Goal: Task Accomplishment & Management: Complete application form

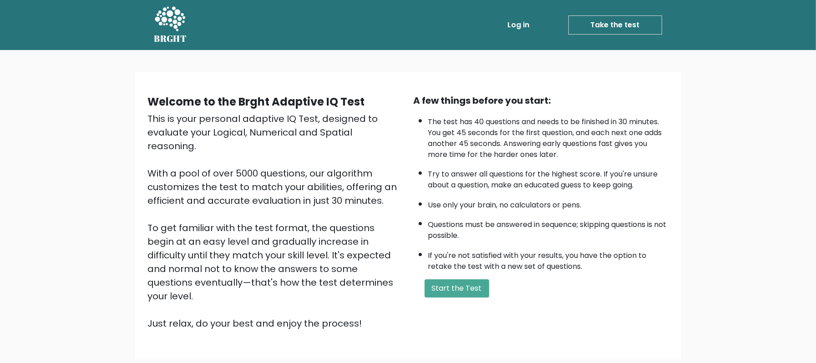
drag, startPoint x: 529, startPoint y: 298, endPoint x: 746, endPoint y: 138, distance: 270.4
click at [746, 138] on div "Welcome to the Brght Adaptive IQ Test This is your personal adaptive IQ Test, d…" at bounding box center [408, 219] width 816 height 338
click at [465, 281] on button "Start the Test" at bounding box center [456, 288] width 65 height 18
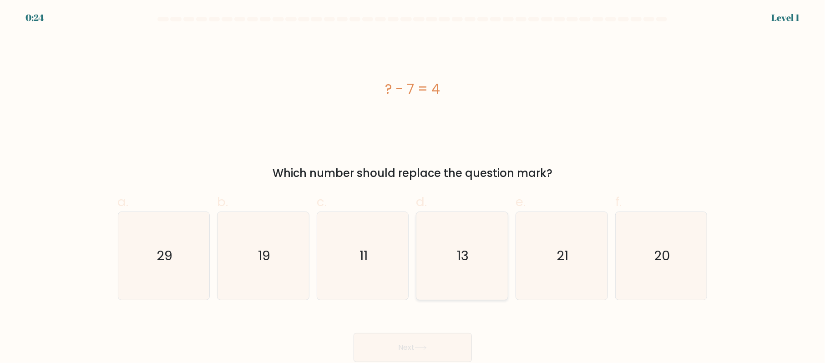
click at [457, 254] on icon "13" at bounding box center [462, 256] width 88 height 88
click at [413, 187] on input "d. 13" at bounding box center [413, 184] width 0 height 6
radio input "true"
click at [439, 342] on button "Next" at bounding box center [412, 347] width 118 height 29
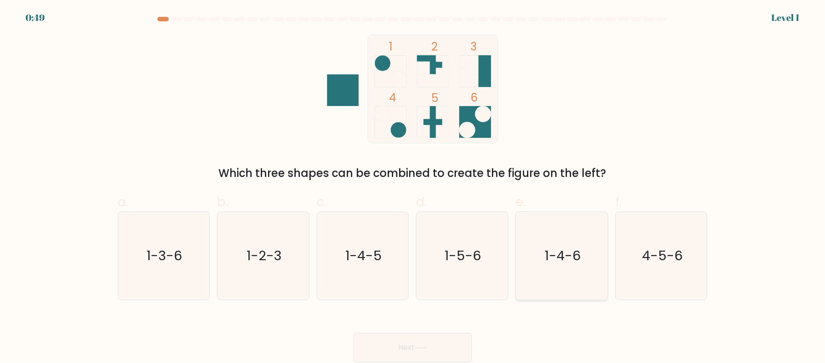
click at [559, 257] on text "1-4-6" at bounding box center [562, 256] width 36 height 18
click at [413, 187] on input "e. 1-4-6" at bounding box center [413, 184] width 0 height 6
radio input "true"
click at [442, 339] on button "Next" at bounding box center [412, 347] width 118 height 29
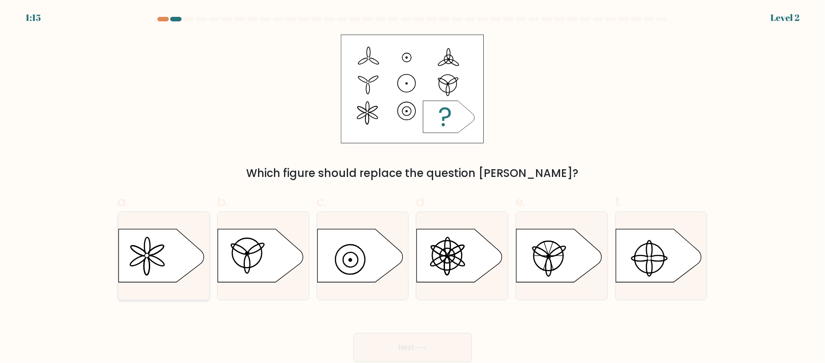
click at [182, 246] on icon at bounding box center [161, 255] width 86 height 53
click at [413, 187] on input "a." at bounding box center [413, 184] width 0 height 6
radio input "true"
click at [434, 341] on button "Next" at bounding box center [412, 347] width 118 height 29
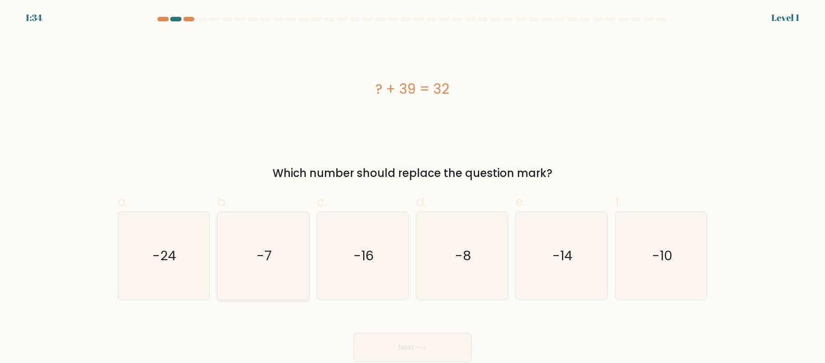
click at [253, 261] on icon "-7" at bounding box center [263, 256] width 88 height 88
click at [413, 187] on input "b. -7" at bounding box center [413, 184] width 0 height 6
radio input "true"
click at [412, 341] on button "Next" at bounding box center [412, 347] width 118 height 29
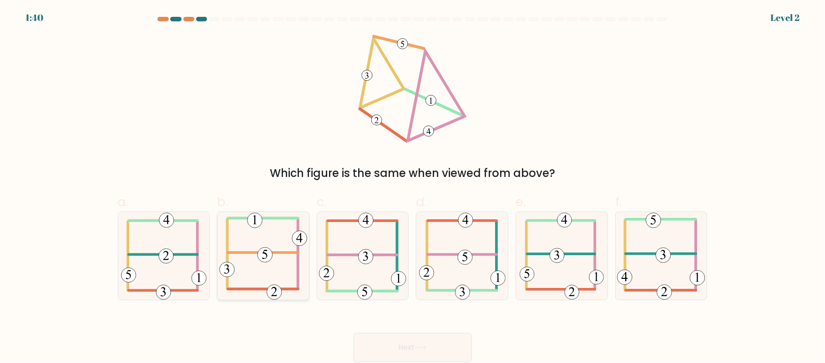
click at [277, 282] on icon at bounding box center [263, 256] width 88 height 88
click at [413, 187] on input "b." at bounding box center [413, 184] width 0 height 6
radio input "true"
click at [444, 352] on button "Next" at bounding box center [412, 347] width 118 height 29
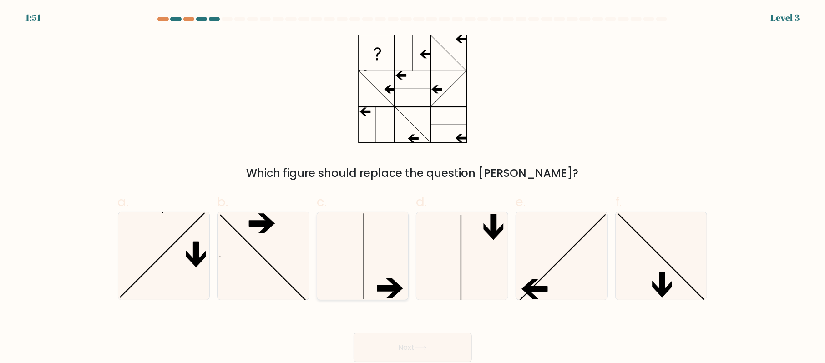
click at [393, 258] on icon at bounding box center [363, 256] width 88 height 88
click at [413, 187] on input "c." at bounding box center [413, 184] width 0 height 6
radio input "true"
click at [436, 342] on button "Next" at bounding box center [412, 347] width 118 height 29
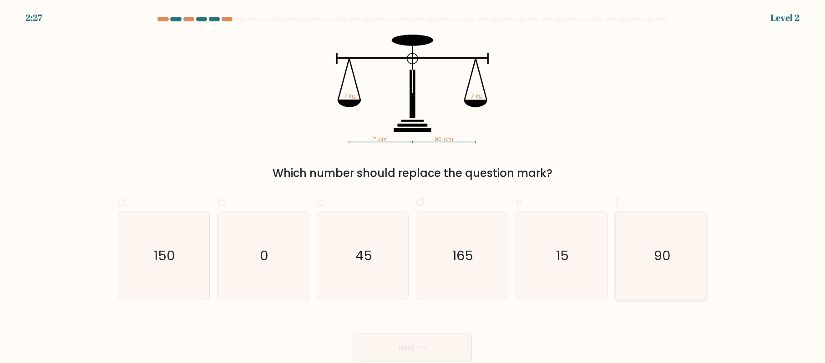
click at [644, 257] on icon "90" at bounding box center [661, 256] width 88 height 88
click at [413, 187] on input "f. 90" at bounding box center [413, 184] width 0 height 6
radio input "true"
click at [459, 339] on button "Next" at bounding box center [412, 347] width 118 height 29
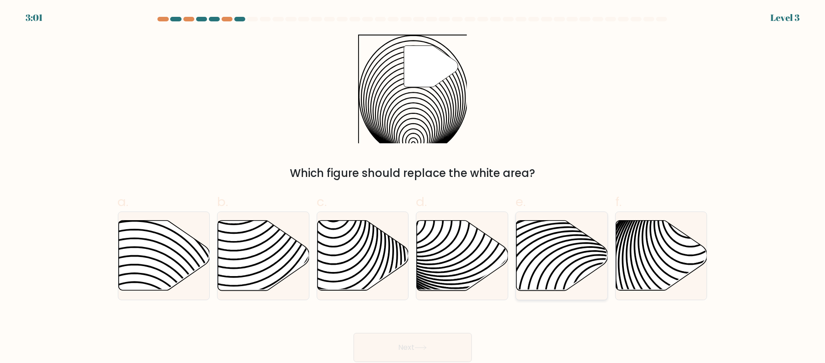
click at [548, 268] on icon at bounding box center [561, 256] width 91 height 70
click at [413, 187] on input "e." at bounding box center [413, 184] width 0 height 6
radio input "true"
click at [444, 350] on button "Next" at bounding box center [412, 347] width 118 height 29
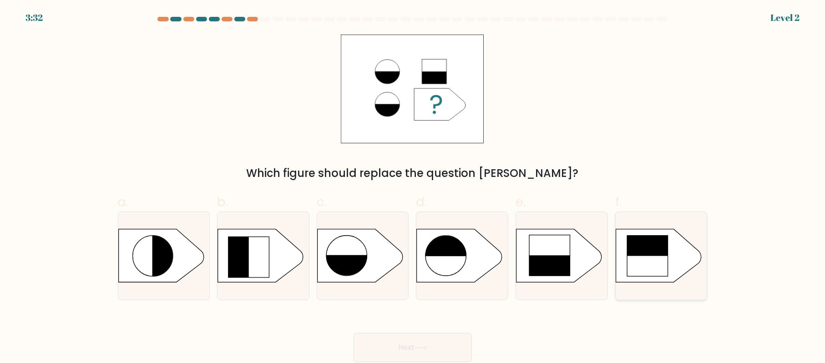
click at [654, 259] on rect at bounding box center [647, 255] width 41 height 41
click at [413, 187] on input "f." at bounding box center [413, 184] width 0 height 6
radio input "true"
click at [571, 255] on rect at bounding box center [512, 230] width 237 height 181
click at [413, 187] on input "e." at bounding box center [413, 184] width 0 height 6
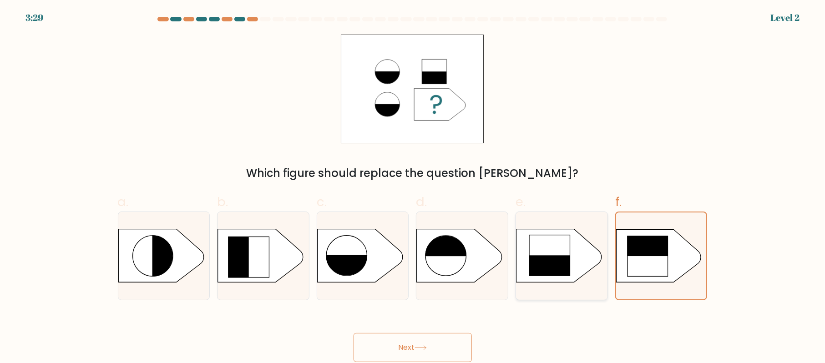
radio input "true"
click at [439, 341] on button "Next" at bounding box center [412, 347] width 118 height 29
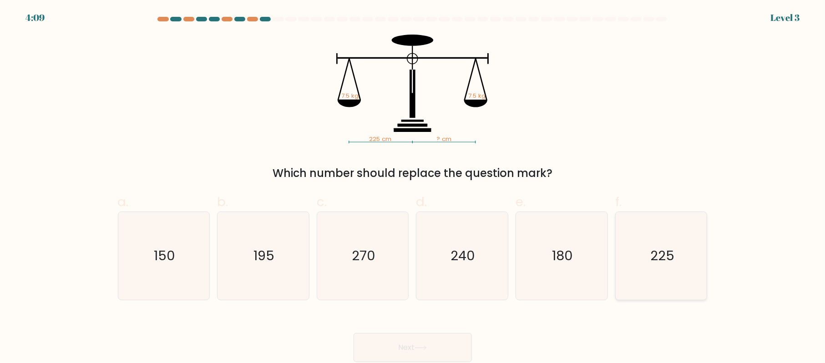
click at [658, 273] on icon "225" at bounding box center [661, 256] width 88 height 88
click at [413, 187] on input "f. 225" at bounding box center [413, 184] width 0 height 6
radio input "true"
click at [444, 355] on button "Next" at bounding box center [412, 347] width 118 height 29
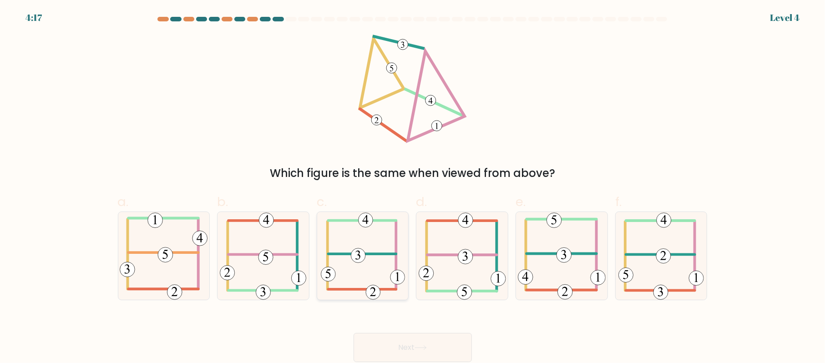
click at [368, 264] on icon at bounding box center [363, 256] width 84 height 88
click at [413, 187] on input "c." at bounding box center [413, 184] width 0 height 6
radio input "true"
click at [442, 349] on button "Next" at bounding box center [412, 347] width 118 height 29
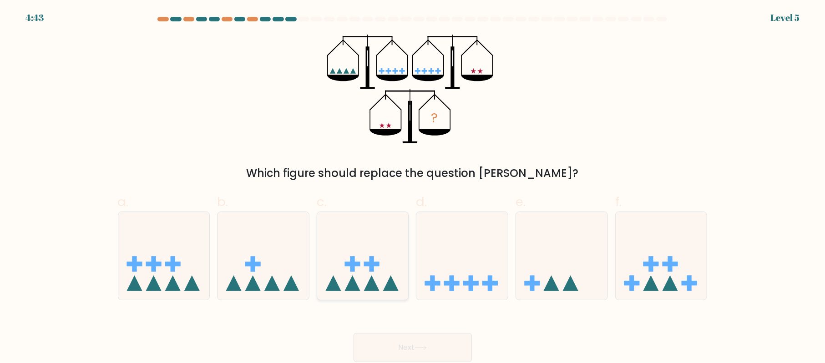
click at [373, 277] on icon at bounding box center [362, 256] width 91 height 76
click at [413, 187] on input "c." at bounding box center [413, 184] width 0 height 6
radio input "true"
click at [424, 337] on button "Next" at bounding box center [412, 347] width 118 height 29
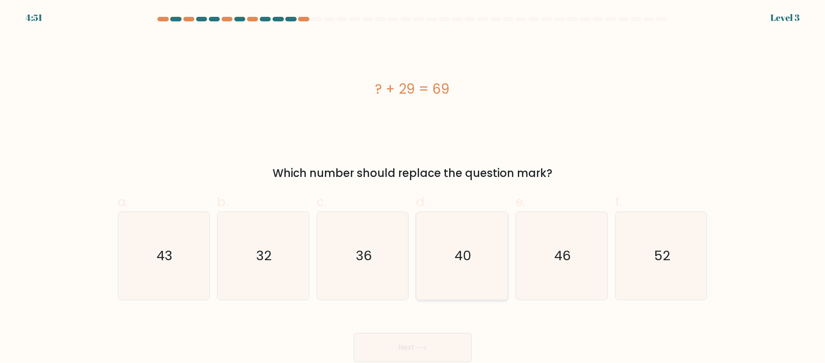
click at [457, 266] on icon "40" at bounding box center [462, 256] width 88 height 88
click at [413, 187] on input "d. 40" at bounding box center [413, 184] width 0 height 6
radio input "true"
click at [427, 344] on button "Next" at bounding box center [412, 347] width 118 height 29
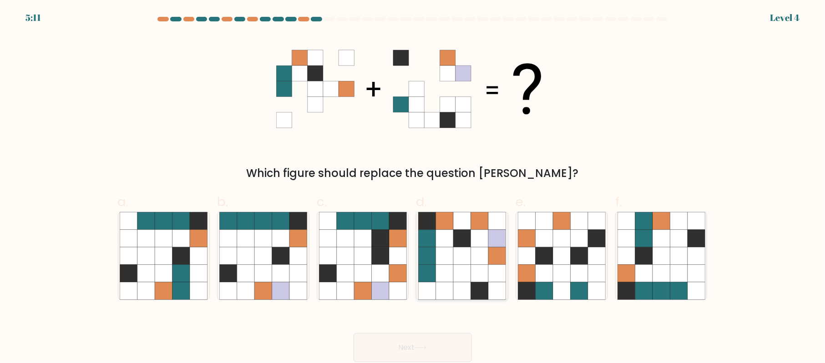
click at [432, 258] on icon at bounding box center [426, 255] width 17 height 17
click at [413, 187] on input "d." at bounding box center [413, 184] width 0 height 6
radio input "true"
click at [441, 339] on button "Next" at bounding box center [412, 347] width 118 height 29
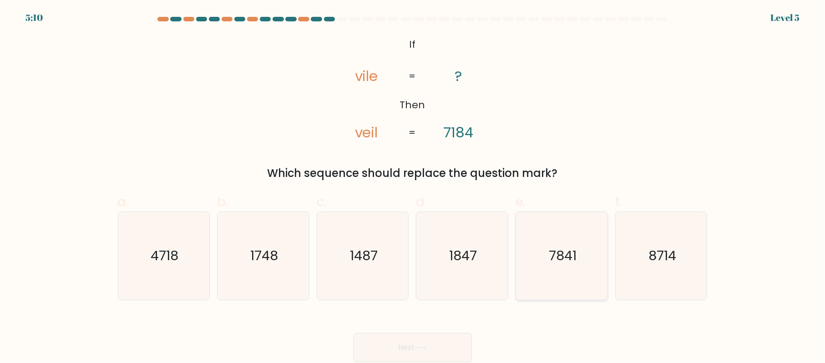
click at [550, 247] on text "7841" at bounding box center [563, 256] width 28 height 18
click at [413, 187] on input "e. 7841" at bounding box center [413, 184] width 0 height 6
radio input "true"
click at [448, 335] on button "Next" at bounding box center [412, 347] width 118 height 29
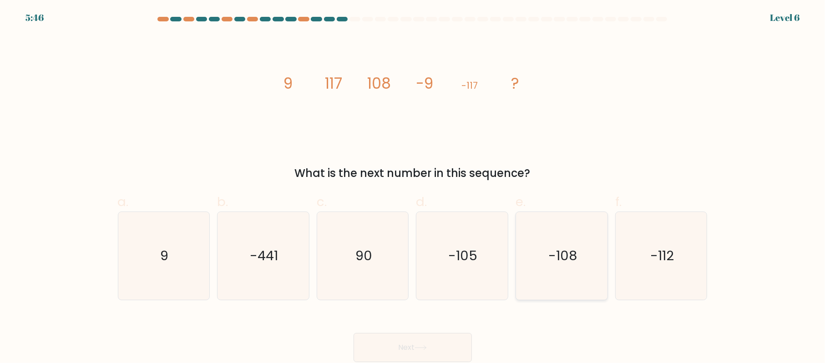
click at [534, 252] on icon "-108" at bounding box center [562, 256] width 88 height 88
click at [413, 187] on input "e. -108" at bounding box center [413, 184] width 0 height 6
radio input "true"
click at [446, 340] on button "Next" at bounding box center [412, 347] width 118 height 29
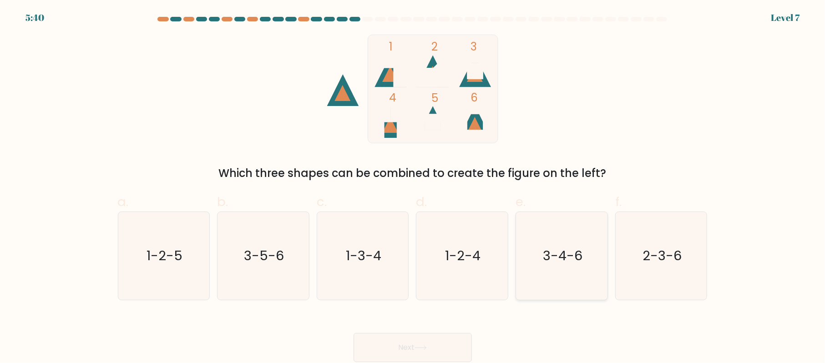
click at [561, 255] on text "3-4-6" at bounding box center [563, 256] width 40 height 18
click at [413, 187] on input "e. 3-4-6" at bounding box center [413, 184] width 0 height 6
radio input "true"
click at [450, 342] on button "Next" at bounding box center [412, 347] width 118 height 29
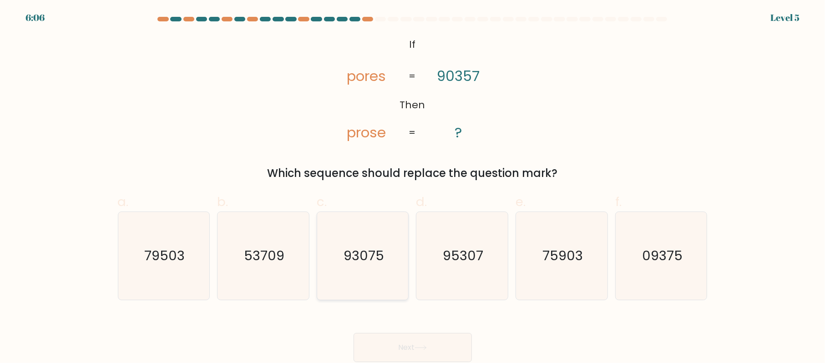
click at [364, 256] on text "93075" at bounding box center [363, 256] width 40 height 18
click at [413, 187] on input "c. 93075" at bounding box center [413, 184] width 0 height 6
radio input "true"
click at [403, 347] on button "Next" at bounding box center [412, 347] width 118 height 29
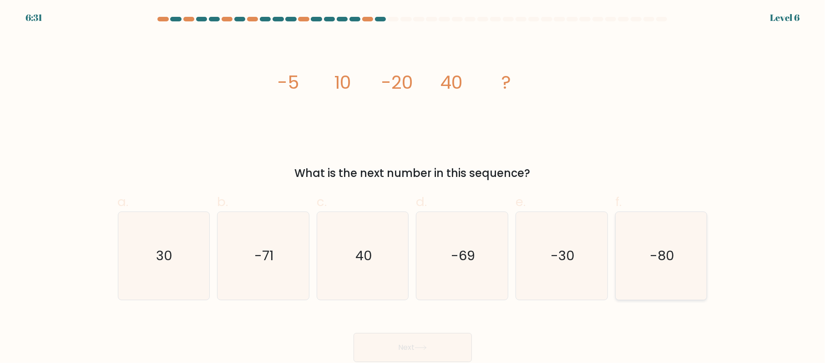
click at [642, 261] on icon "-80" at bounding box center [661, 256] width 88 height 88
click at [413, 187] on input "f. -80" at bounding box center [413, 184] width 0 height 6
radio input "true"
click at [452, 340] on button "Next" at bounding box center [412, 347] width 118 height 29
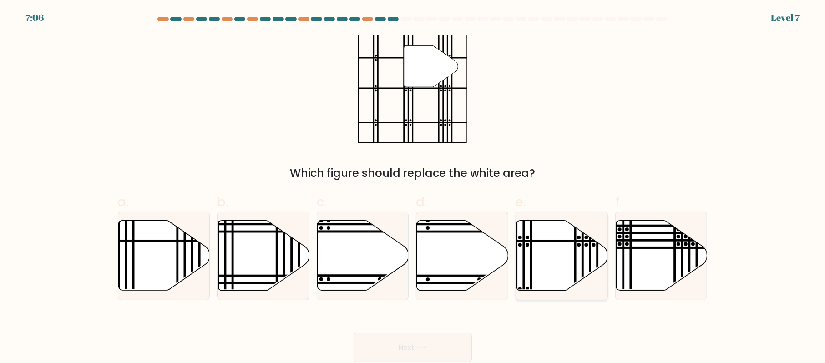
click at [536, 261] on icon at bounding box center [561, 256] width 91 height 70
click at [413, 187] on input "e." at bounding box center [413, 184] width 0 height 6
radio input "true"
click at [441, 342] on button "Next" at bounding box center [412, 347] width 118 height 29
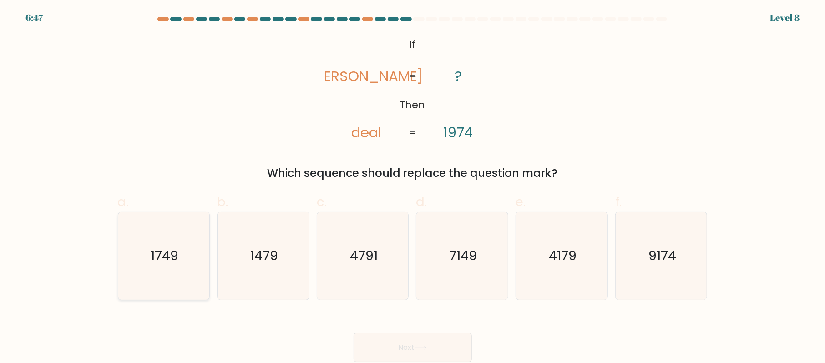
click at [189, 250] on icon "1749" at bounding box center [164, 256] width 88 height 88
click at [413, 187] on input "a. 1749" at bounding box center [413, 184] width 0 height 6
radio input "true"
click at [397, 345] on button "Next" at bounding box center [412, 347] width 118 height 29
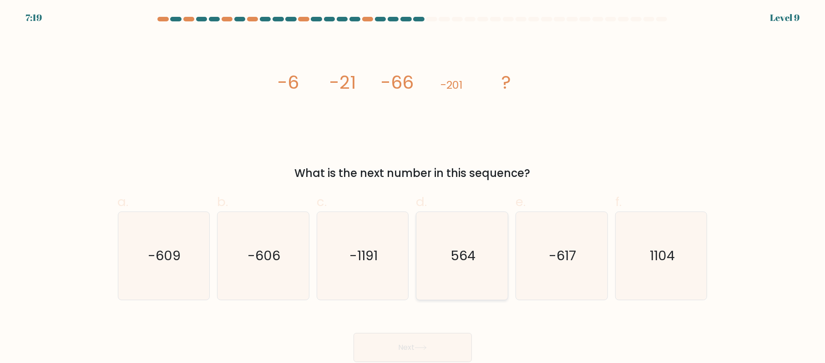
click at [452, 268] on icon "564" at bounding box center [462, 256] width 88 height 88
click at [413, 187] on input "d. 564" at bounding box center [413, 184] width 0 height 6
radio input "true"
click at [410, 339] on button "Next" at bounding box center [412, 347] width 118 height 29
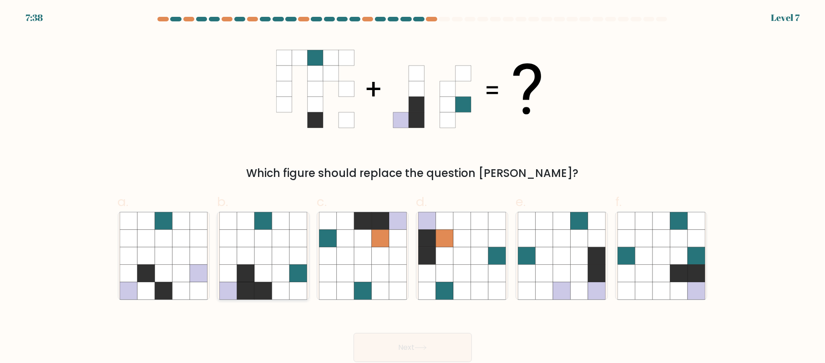
click at [250, 281] on icon at bounding box center [245, 272] width 17 height 17
click at [413, 187] on input "b." at bounding box center [413, 184] width 0 height 6
radio input "true"
click at [397, 337] on button "Next" at bounding box center [412, 347] width 118 height 29
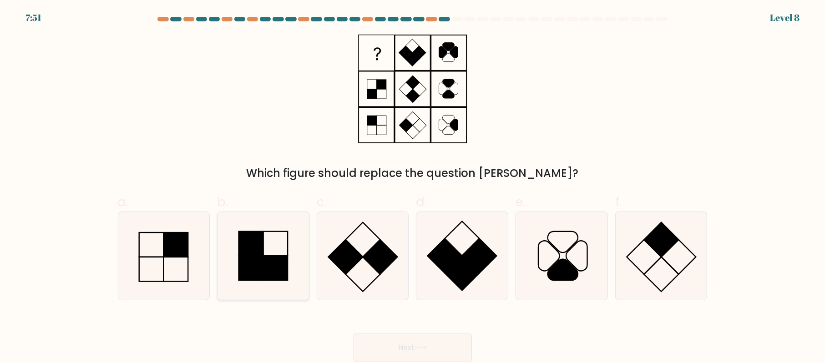
click at [262, 252] on rect at bounding box center [251, 243] width 25 height 25
click at [413, 187] on input "b." at bounding box center [413, 184] width 0 height 6
radio input "true"
click at [429, 342] on button "Next" at bounding box center [412, 347] width 118 height 29
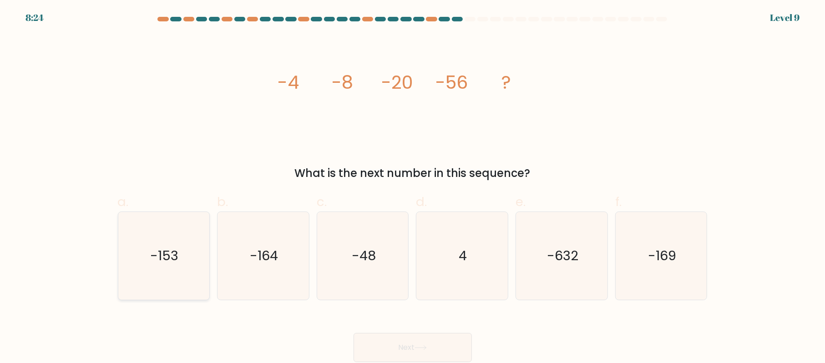
click at [191, 255] on icon "-153" at bounding box center [164, 256] width 88 height 88
click at [413, 187] on input "a. -153" at bounding box center [413, 184] width 0 height 6
radio input "true"
click at [389, 346] on button "Next" at bounding box center [412, 347] width 118 height 29
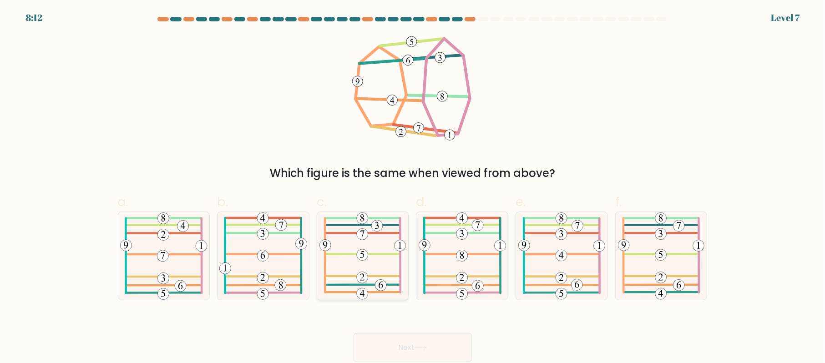
click at [364, 250] on 811 at bounding box center [362, 254] width 11 height 11
click at [413, 187] on input "c." at bounding box center [413, 184] width 0 height 6
radio input "true"
click at [423, 342] on button "Next" at bounding box center [412, 347] width 118 height 29
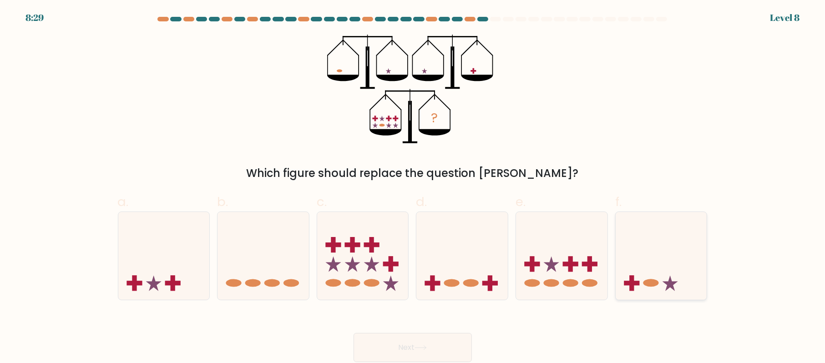
click at [646, 277] on icon at bounding box center [660, 256] width 91 height 76
click at [413, 187] on input "f." at bounding box center [413, 184] width 0 height 6
radio input "true"
click at [448, 338] on button "Next" at bounding box center [412, 347] width 118 height 29
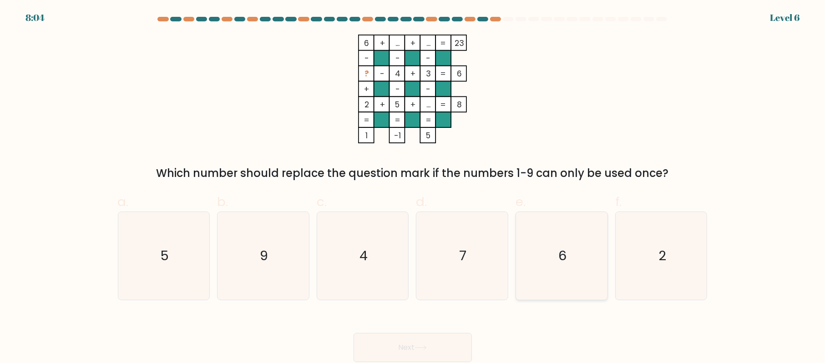
click at [550, 257] on icon "6" at bounding box center [562, 256] width 88 height 88
click at [413, 187] on input "e. 6" at bounding box center [413, 184] width 0 height 6
radio input "true"
click at [443, 344] on button "Next" at bounding box center [412, 347] width 118 height 29
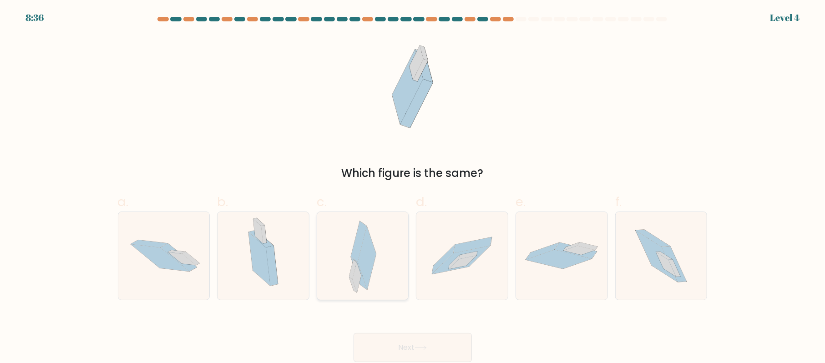
click at [366, 268] on icon at bounding box center [366, 259] width 19 height 64
click at [413, 187] on input "c." at bounding box center [413, 184] width 0 height 6
radio input "true"
click at [411, 344] on button "Next" at bounding box center [412, 347] width 118 height 29
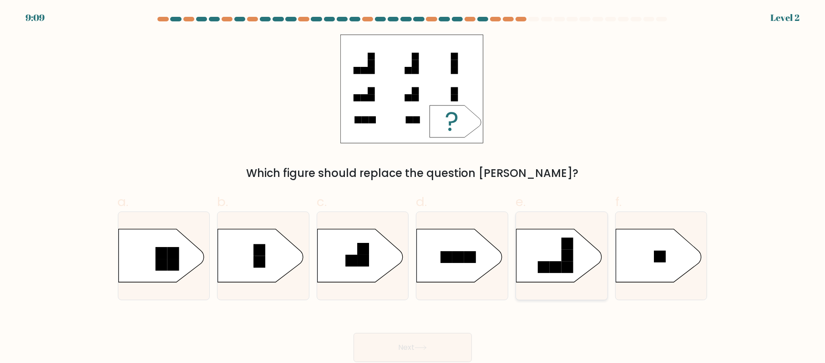
click at [554, 259] on icon at bounding box center [559, 255] width 86 height 53
click at [413, 187] on input "e." at bounding box center [413, 184] width 0 height 6
radio input "true"
click at [546, 268] on rect at bounding box center [544, 267] width 12 height 12
click at [413, 187] on input "e." at bounding box center [413, 184] width 0 height 6
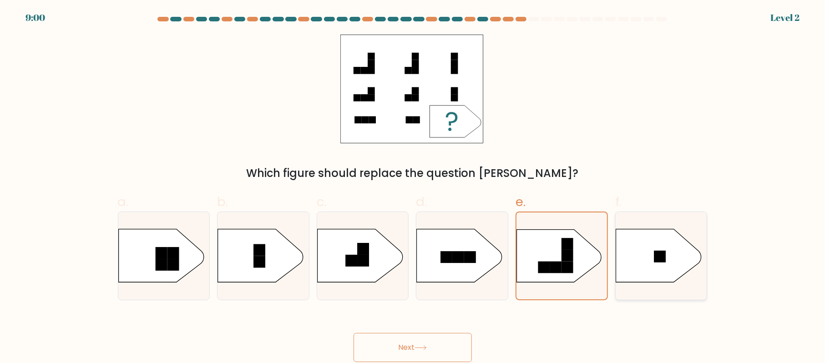
click at [634, 252] on icon at bounding box center [658, 255] width 86 height 53
click at [413, 187] on input "f." at bounding box center [413, 184] width 0 height 6
radio input "true"
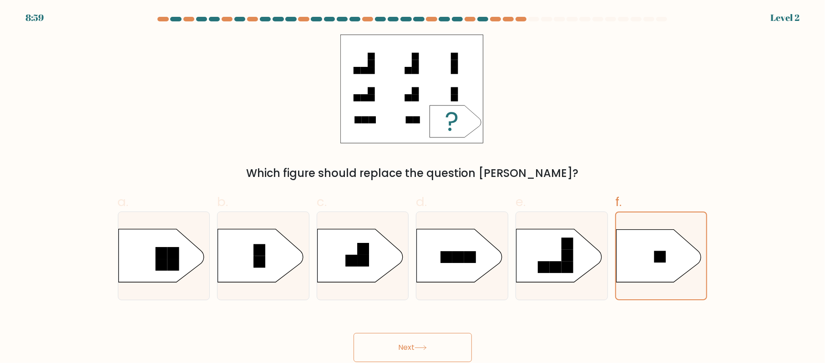
click at [412, 339] on button "Next" at bounding box center [412, 347] width 118 height 29
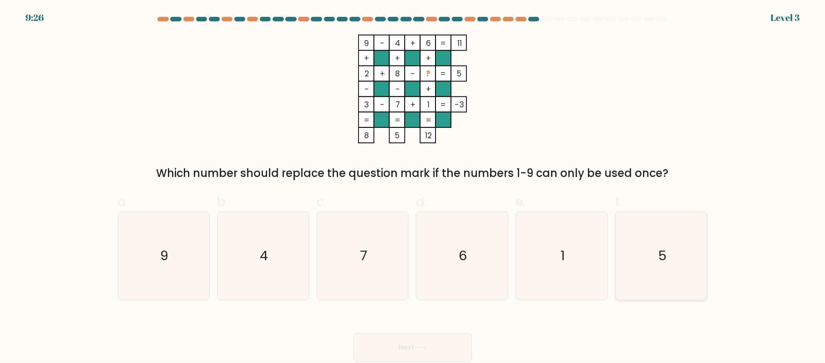
click at [639, 255] on icon "5" at bounding box center [661, 256] width 88 height 88
click at [413, 187] on input "f. 5" at bounding box center [413, 184] width 0 height 6
radio input "true"
click at [457, 332] on div "Next" at bounding box center [412, 336] width 600 height 51
click at [453, 337] on button "Next" at bounding box center [412, 347] width 118 height 29
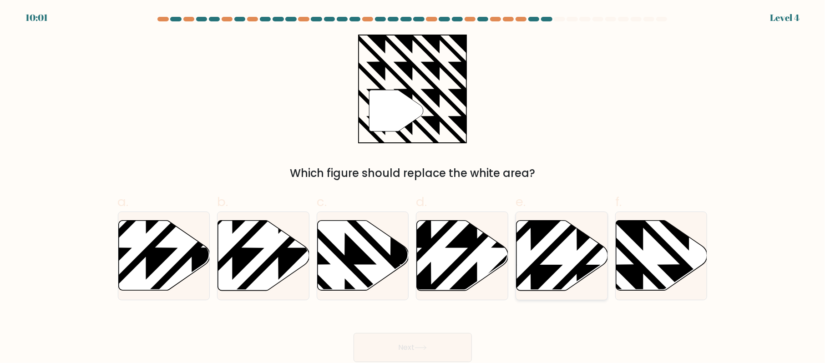
click at [554, 257] on icon at bounding box center [561, 256] width 91 height 70
click at [413, 187] on input "e." at bounding box center [413, 184] width 0 height 6
radio input "true"
click at [638, 270] on icon at bounding box center [689, 218] width 184 height 184
click at [413, 187] on input "f." at bounding box center [413, 184] width 0 height 6
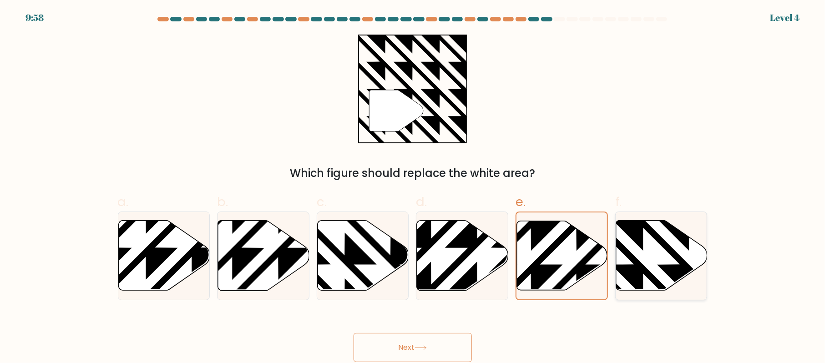
radio input "true"
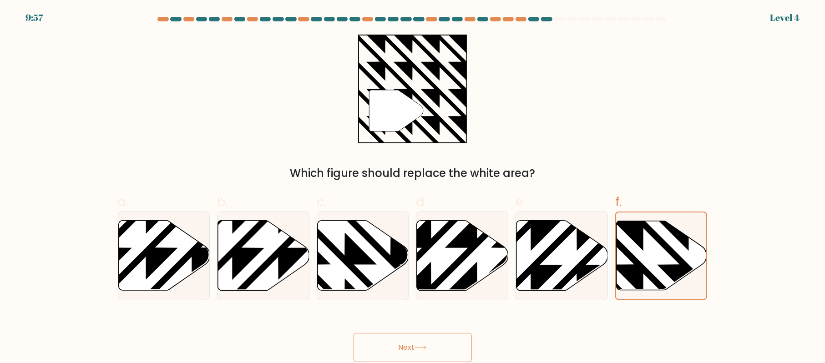
click at [461, 346] on button "Next" at bounding box center [412, 347] width 118 height 29
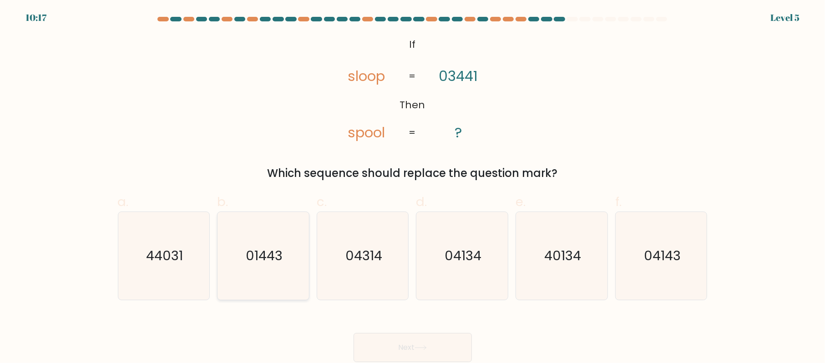
click at [280, 254] on text "01443" at bounding box center [264, 256] width 37 height 18
click at [413, 187] on input "b. 01443" at bounding box center [413, 184] width 0 height 6
radio input "true"
click at [429, 345] on button "Next" at bounding box center [412, 347] width 118 height 29
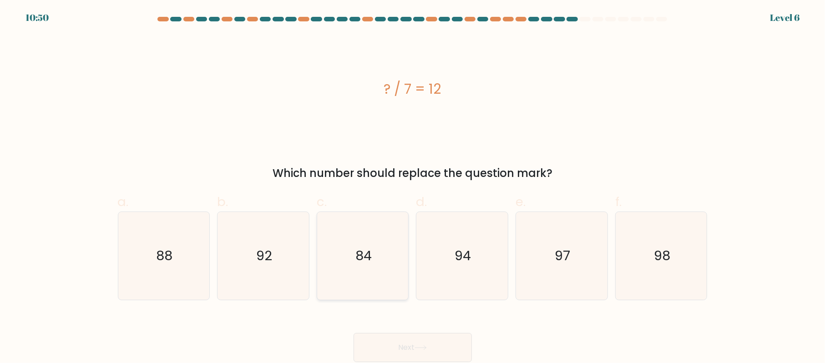
click at [390, 266] on icon "84" at bounding box center [363, 256] width 88 height 88
click at [413, 187] on input "c. 84" at bounding box center [413, 184] width 0 height 6
radio input "true"
click at [435, 339] on button "Next" at bounding box center [412, 347] width 118 height 29
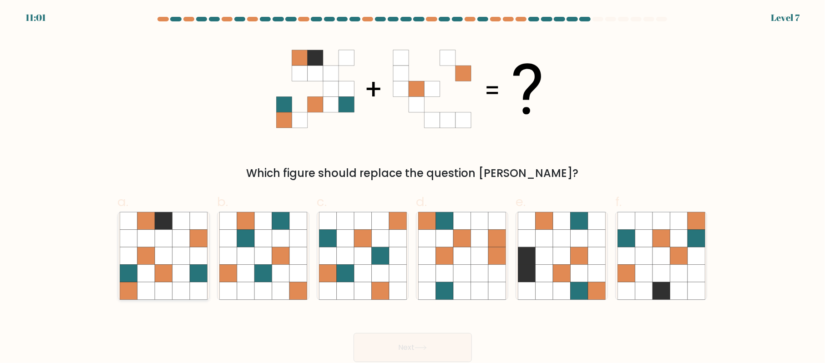
click at [199, 238] on icon at bounding box center [198, 238] width 17 height 17
click at [413, 187] on input "a." at bounding box center [413, 184] width 0 height 6
radio input "true"
click at [391, 342] on button "Next" at bounding box center [412, 347] width 118 height 29
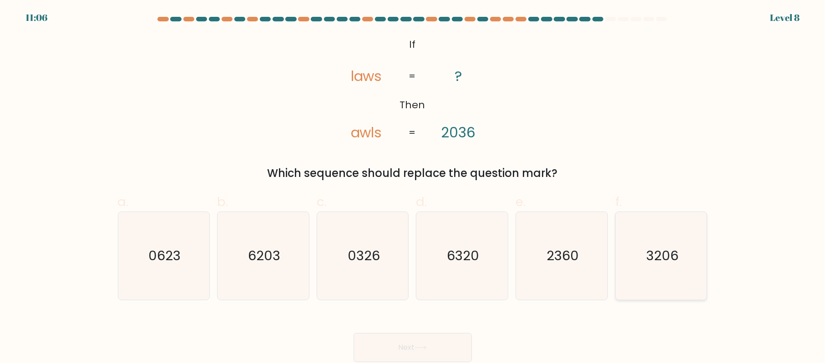
click at [661, 273] on icon "3206" at bounding box center [661, 256] width 88 height 88
click at [413, 187] on input "f. 3206" at bounding box center [413, 184] width 0 height 6
radio input "true"
click at [452, 348] on button "Next" at bounding box center [412, 347] width 118 height 29
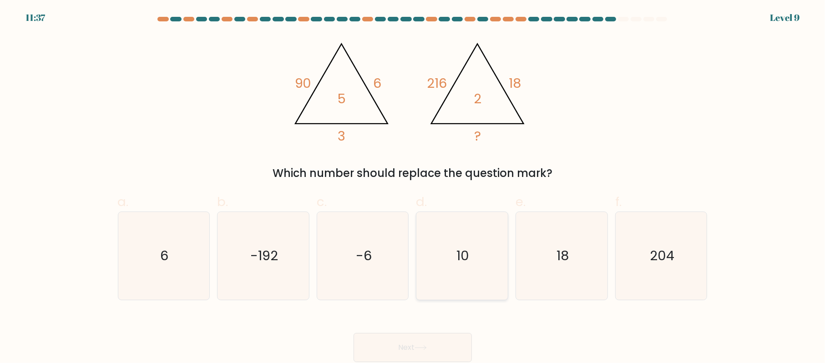
click at [456, 270] on icon "10" at bounding box center [462, 256] width 88 height 88
click at [413, 187] on input "d. 10" at bounding box center [413, 184] width 0 height 6
radio input "true"
click at [152, 235] on icon "6" at bounding box center [164, 256] width 88 height 88
click at [413, 187] on input "a. 6" at bounding box center [413, 184] width 0 height 6
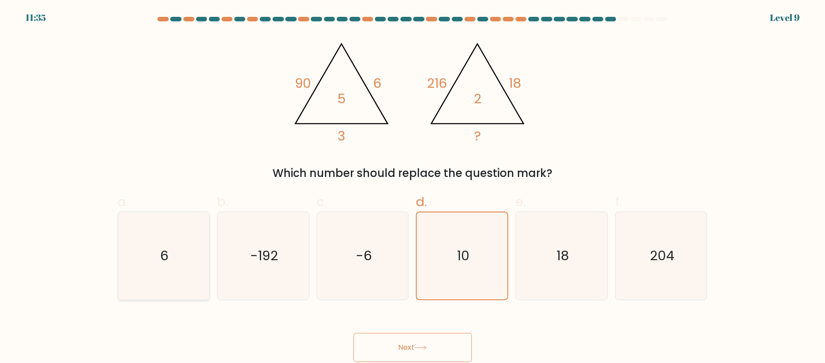
radio input "true"
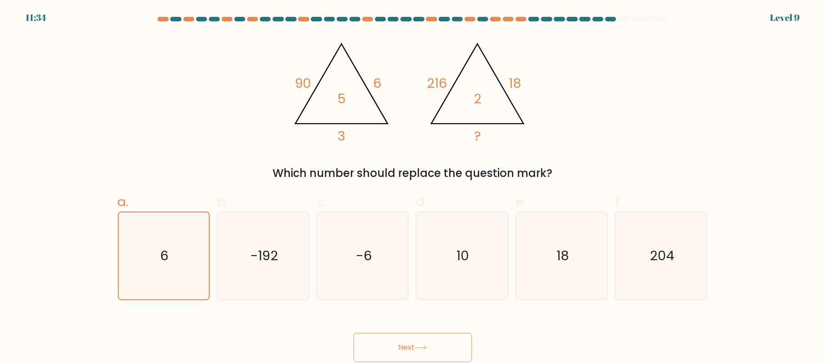
click at [375, 341] on button "Next" at bounding box center [412, 347] width 118 height 29
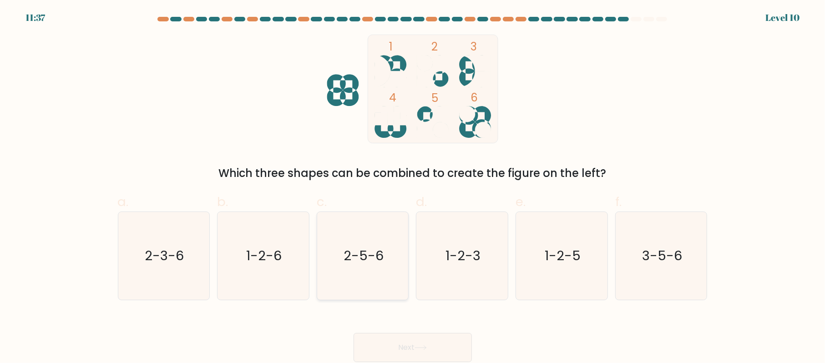
click at [392, 258] on icon "2-5-6" at bounding box center [363, 256] width 88 height 88
click at [413, 187] on input "c. 2-5-6" at bounding box center [413, 184] width 0 height 6
radio input "true"
click at [417, 341] on button "Next" at bounding box center [412, 347] width 118 height 29
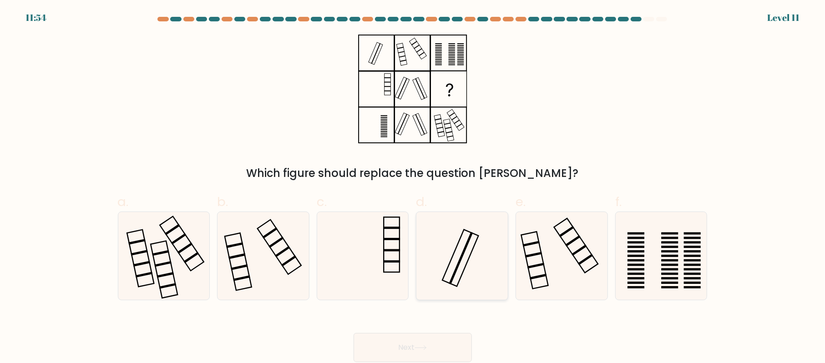
click at [457, 253] on icon at bounding box center [462, 256] width 88 height 88
click at [413, 187] on input "d." at bounding box center [413, 184] width 0 height 6
radio input "true"
click at [452, 346] on button "Next" at bounding box center [412, 347] width 118 height 29
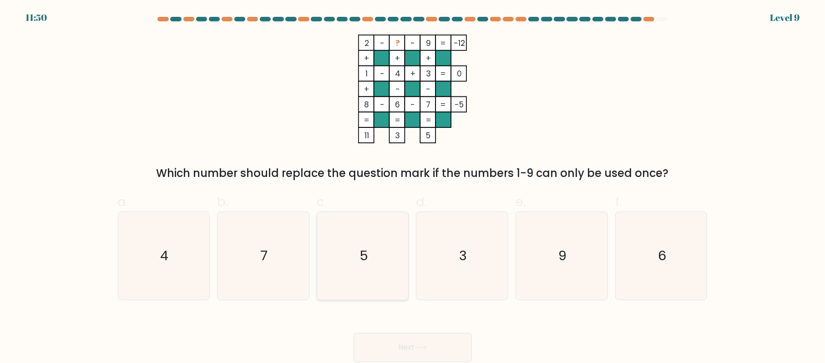
click at [392, 257] on icon "5" at bounding box center [363, 256] width 88 height 88
click at [413, 187] on input "c. 5" at bounding box center [413, 184] width 0 height 6
radio input "true"
click at [435, 337] on button "Next" at bounding box center [412, 347] width 118 height 29
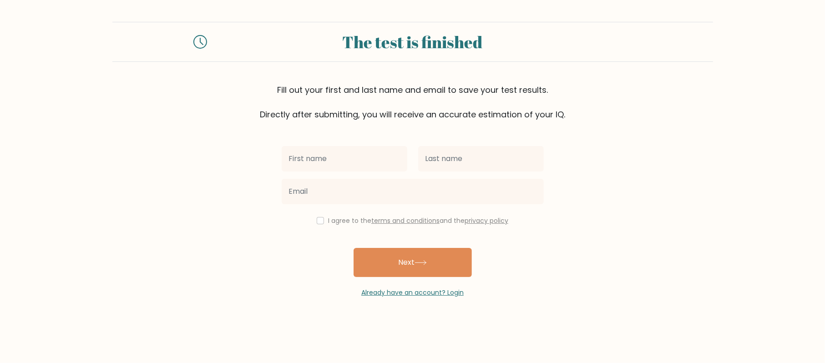
click at [367, 162] on input "text" at bounding box center [345, 158] width 126 height 25
type input "berly"
drag, startPoint x: 490, startPoint y: 131, endPoint x: 458, endPoint y: 156, distance: 40.7
click at [458, 156] on input "text" at bounding box center [481, 158] width 126 height 25
type input "zaher"
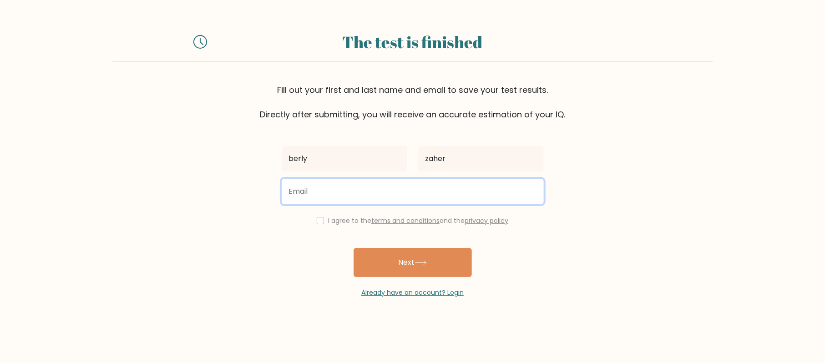
click at [332, 197] on input "email" at bounding box center [413, 191] width 262 height 25
type input "opssss@gashtt.com"
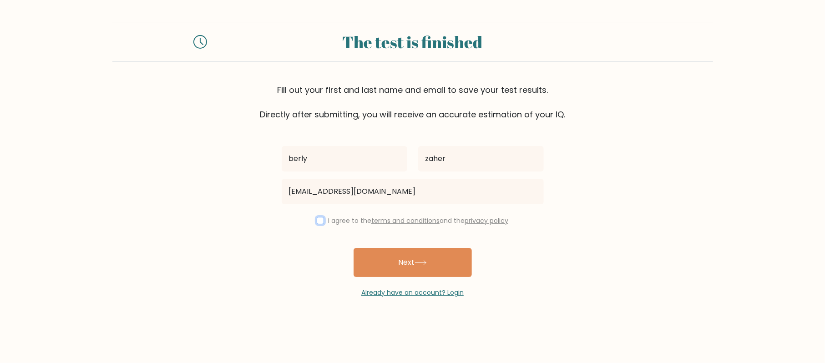
click at [320, 221] on input "checkbox" at bounding box center [320, 220] width 7 height 7
checkbox input "true"
click at [378, 250] on button "Next" at bounding box center [412, 262] width 118 height 29
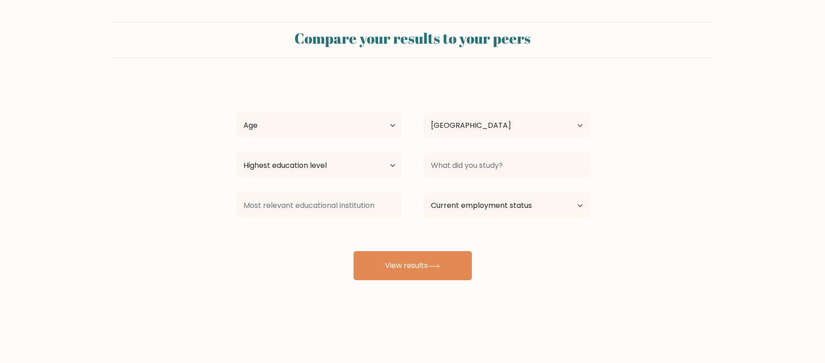
select select "IQ"
click at [339, 166] on select "Highest education level No schooling Primary Lower Secondary Upper Secondary Oc…" at bounding box center [319, 165] width 166 height 25
select select "bachelors_degree"
click at [236, 153] on select "Highest education level No schooling Primary Lower Secondary Upper Secondary Oc…" at bounding box center [319, 165] width 166 height 25
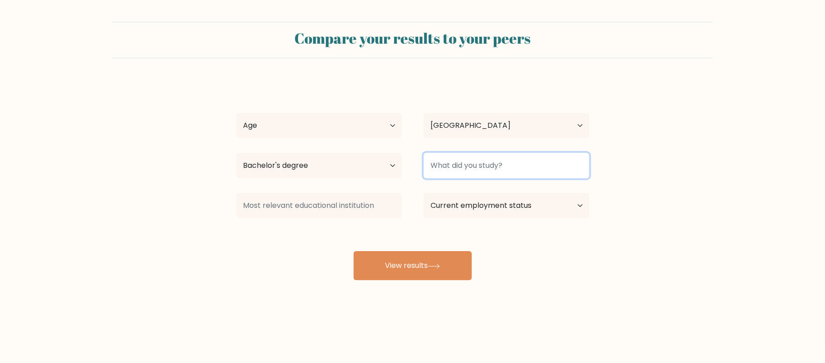
click at [443, 164] on input at bounding box center [506, 165] width 166 height 25
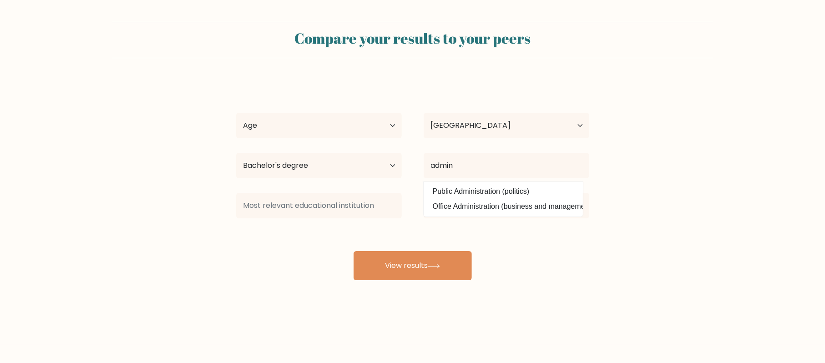
click at [500, 204] on div "berly zaher Age Under 18 years old 18-24 years old 25-34 years old 35-44 years …" at bounding box center [413, 180] width 364 height 200
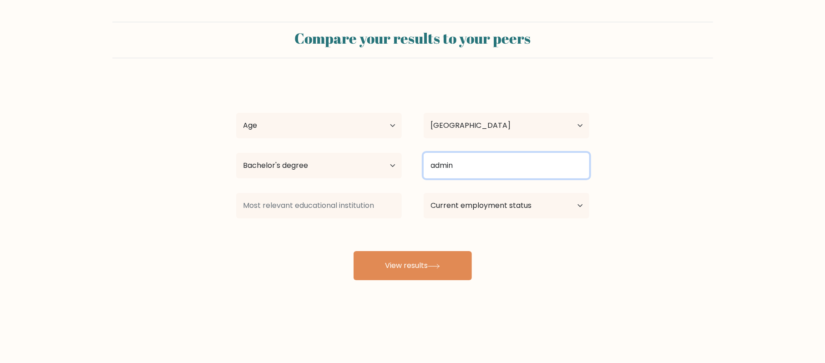
click at [461, 160] on input "admin" at bounding box center [506, 165] width 166 height 25
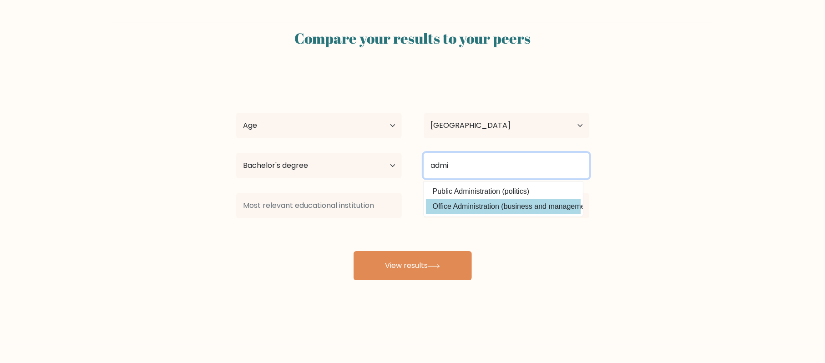
type input "admi"
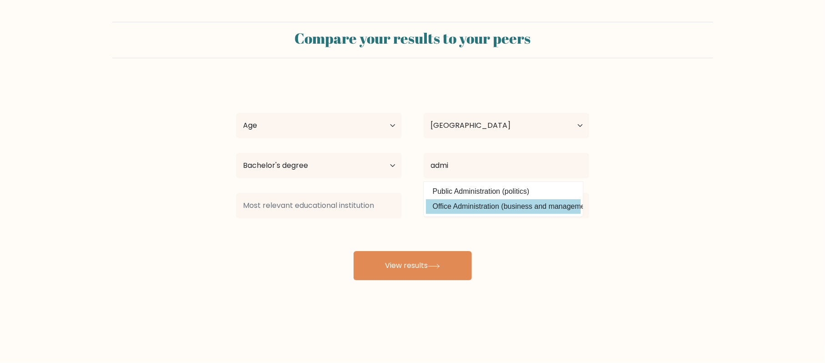
click at [477, 208] on div "berly zaher Age Under 18 years old 18-24 years old 25-34 years old 35-44 years …" at bounding box center [413, 180] width 364 height 200
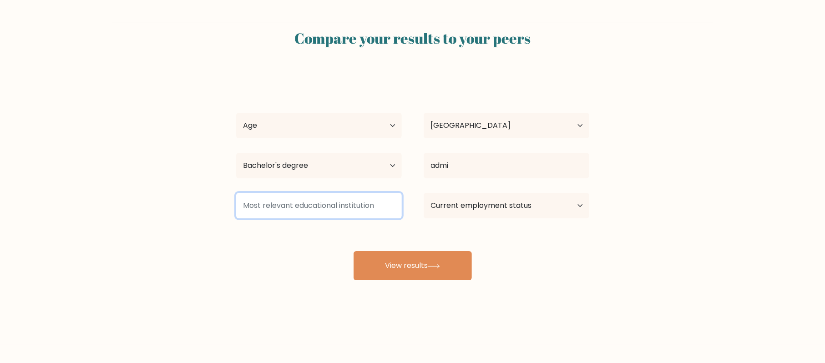
click at [379, 214] on input at bounding box center [319, 205] width 166 height 25
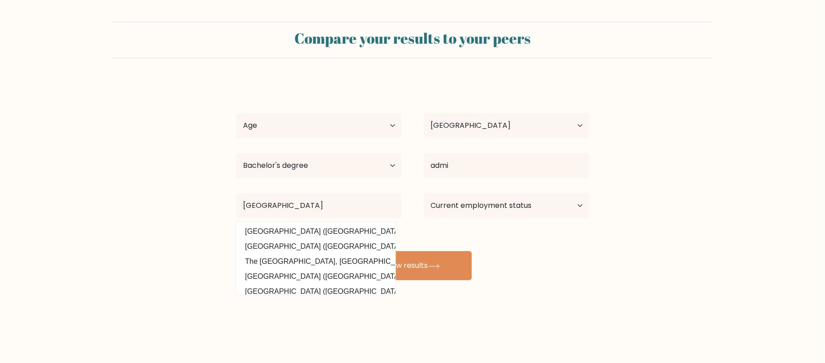
click at [307, 244] on option "Iraq University College (Iraq)" at bounding box center [315, 246] width 155 height 15
type input "Iraq University College"
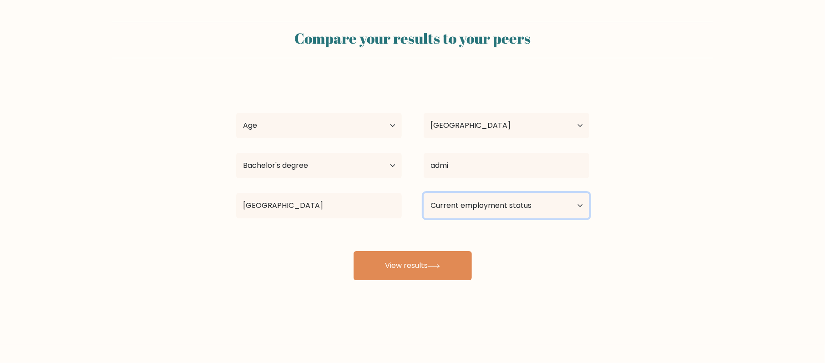
click at [444, 207] on select "Current employment status Employed Student Retired Other / prefer not to answer" at bounding box center [506, 205] width 166 height 25
select select "other"
click at [423, 193] on select "Current employment status Employed Student Retired Other / prefer not to answer" at bounding box center [506, 205] width 166 height 25
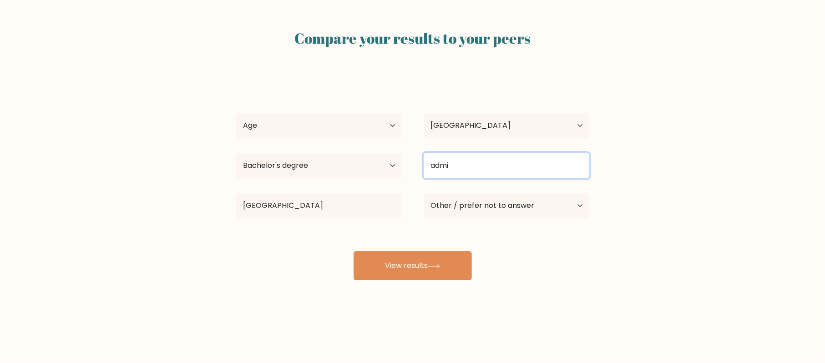
click at [463, 165] on input "admi" at bounding box center [506, 165] width 166 height 25
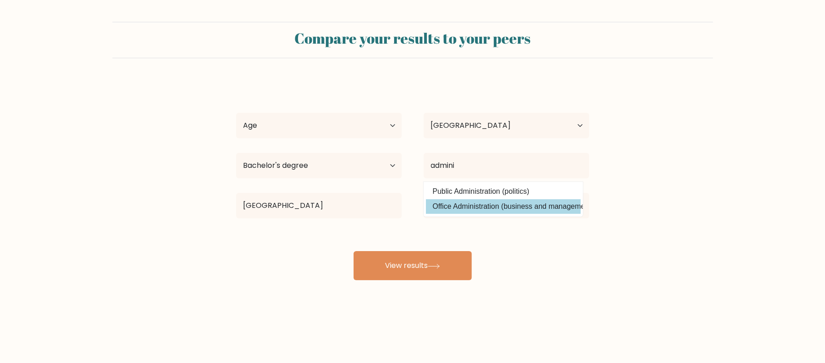
click at [472, 205] on option "Office Administration (business and management)" at bounding box center [503, 206] width 155 height 15
type input "Office Administration"
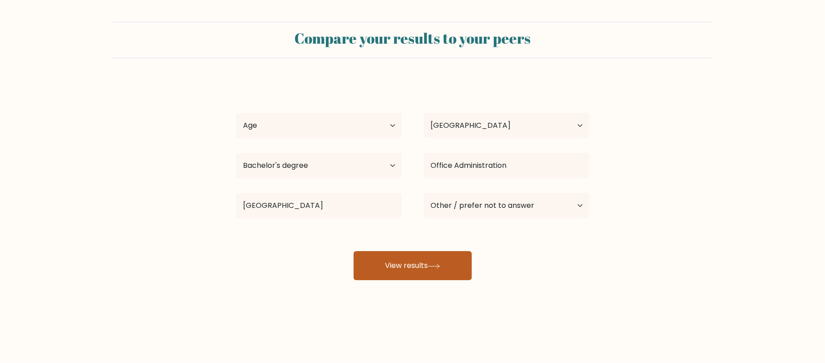
click at [435, 261] on button "View results" at bounding box center [412, 265] width 118 height 29
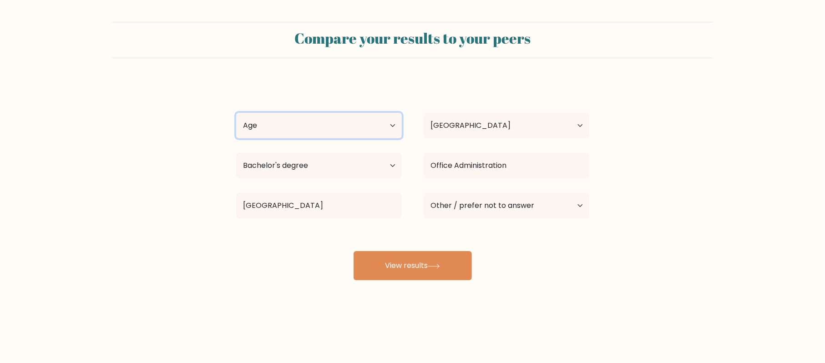
click at [278, 128] on select "Age Under 18 years old 18-24 years old 25-34 years old 35-44 years old 45-54 ye…" at bounding box center [319, 125] width 166 height 25
select select "18_24"
click at [236, 113] on select "Age Under 18 years old 18-24 years old 25-34 years old 35-44 years old 45-54 ye…" at bounding box center [319, 125] width 166 height 25
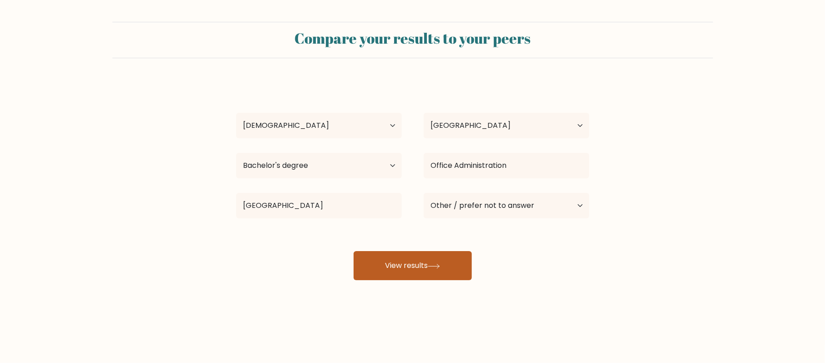
click at [412, 262] on button "View results" at bounding box center [412, 265] width 118 height 29
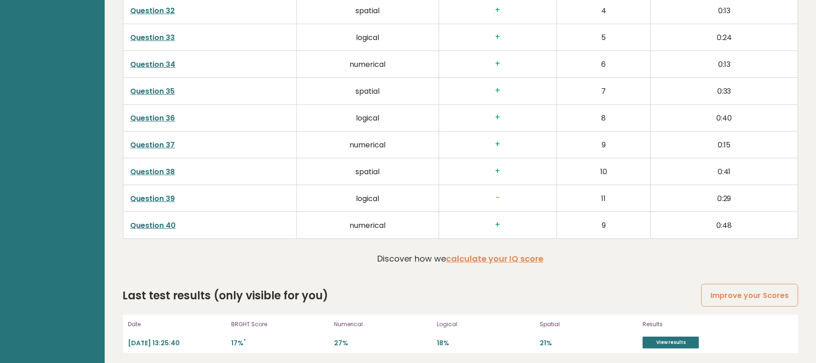
scroll to position [2391, 0]
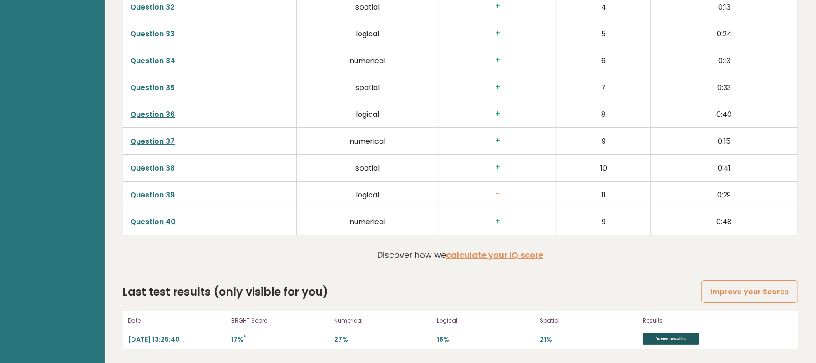
click at [683, 338] on link "View results" at bounding box center [670, 339] width 56 height 12
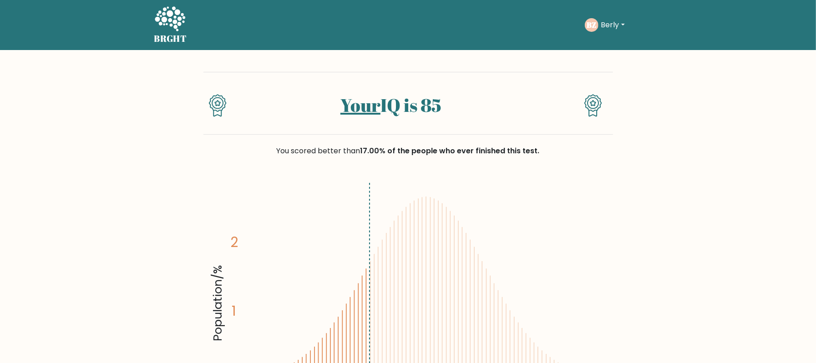
drag, startPoint x: 678, startPoint y: 244, endPoint x: 313, endPoint y: 51, distance: 412.2
drag, startPoint x: 350, startPoint y: 92, endPoint x: 345, endPoint y: 103, distance: 12.0
click at [623, 22] on button "Berly" at bounding box center [612, 25] width 29 height 12
click at [621, 85] on link "Logout" at bounding box center [621, 88] width 72 height 15
